Goal: Information Seeking & Learning: Learn about a topic

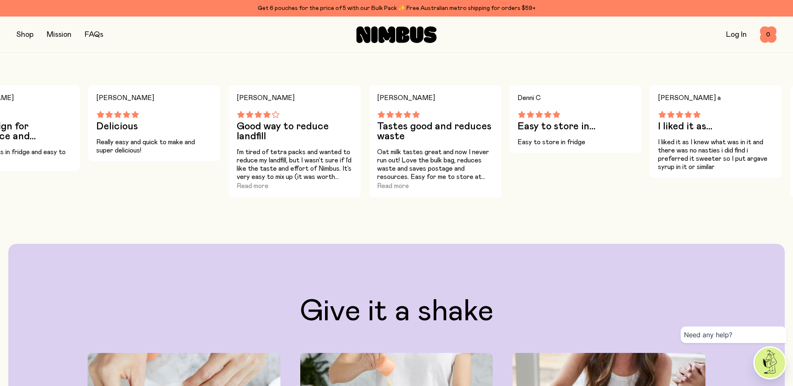
scroll to position [760, 0]
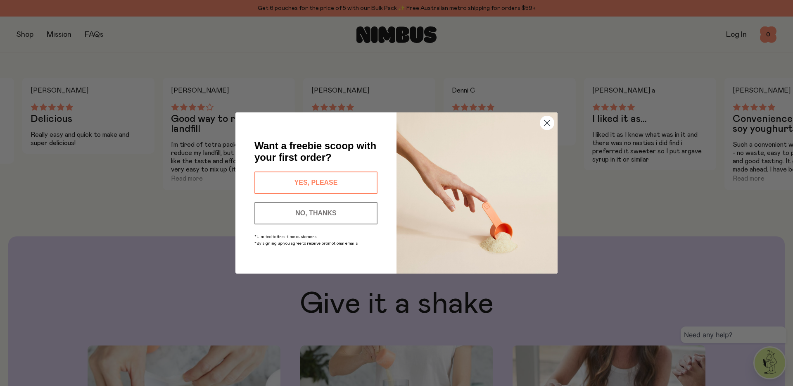
click at [545, 123] on circle "Close dialog" at bounding box center [547, 123] width 14 height 14
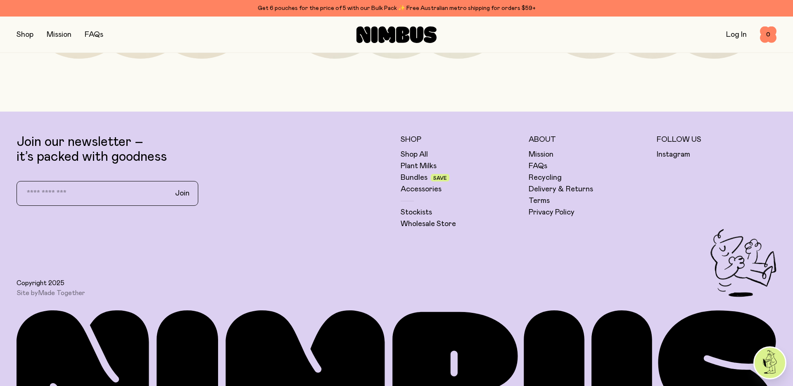
scroll to position [2405, 0]
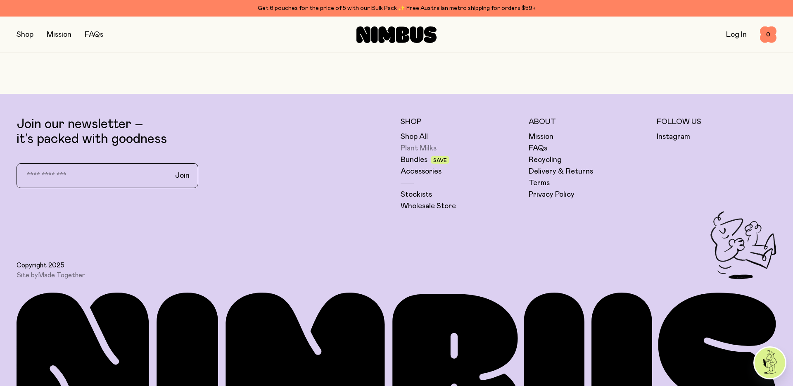
click at [426, 147] on link "Plant Milks" at bounding box center [419, 148] width 36 height 10
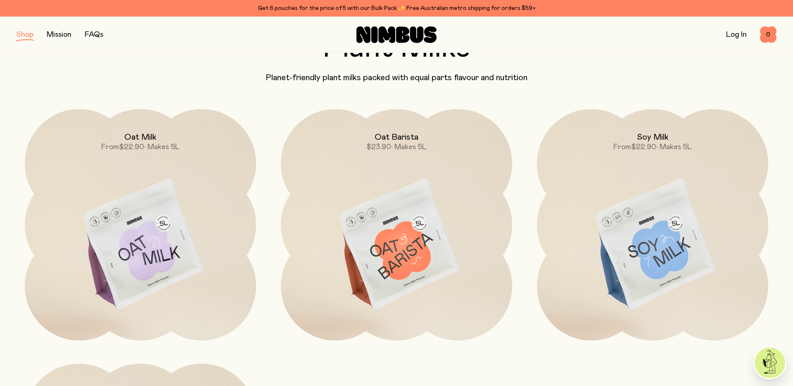
scroll to position [67, 0]
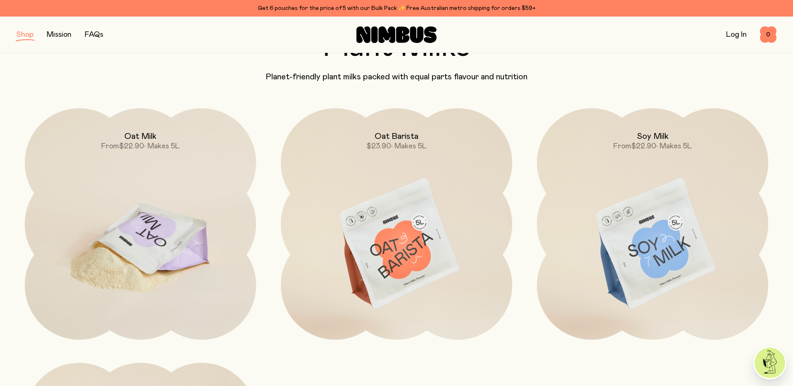
click at [170, 217] on img at bounding box center [140, 244] width 231 height 272
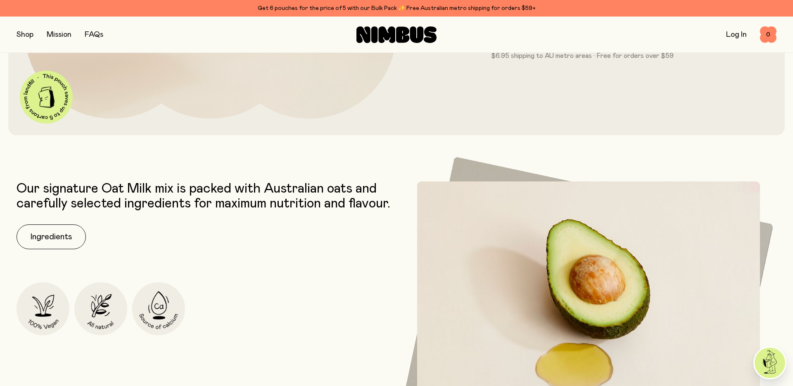
scroll to position [336, 0]
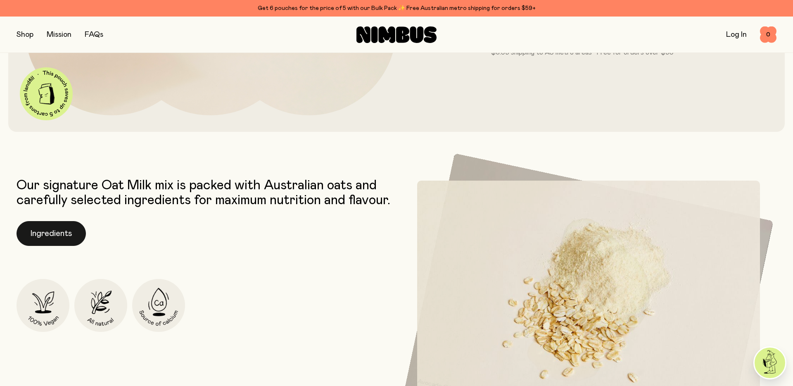
click at [80, 246] on button "Ingredients" at bounding box center [51, 233] width 69 height 25
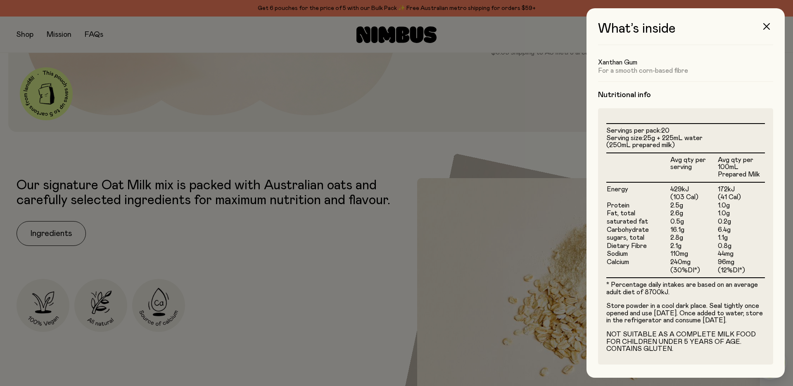
scroll to position [156, 0]
click at [476, 202] on div at bounding box center [396, 193] width 793 height 386
